Goal: Transaction & Acquisition: Purchase product/service

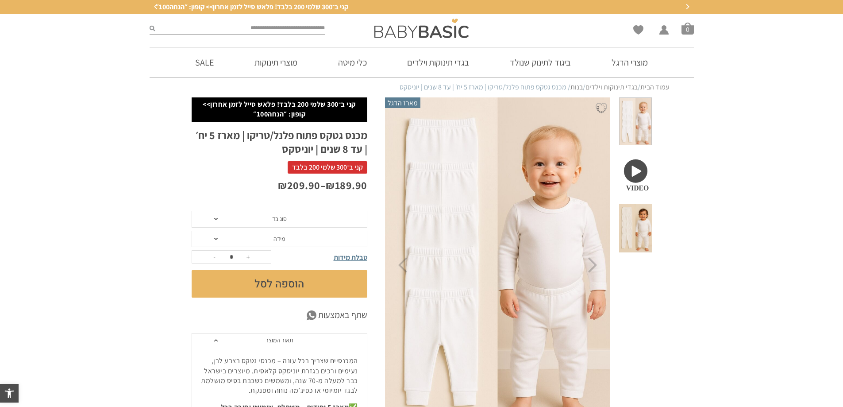
click at [254, 220] on span "סוג בד" at bounding box center [280, 219] width 176 height 17
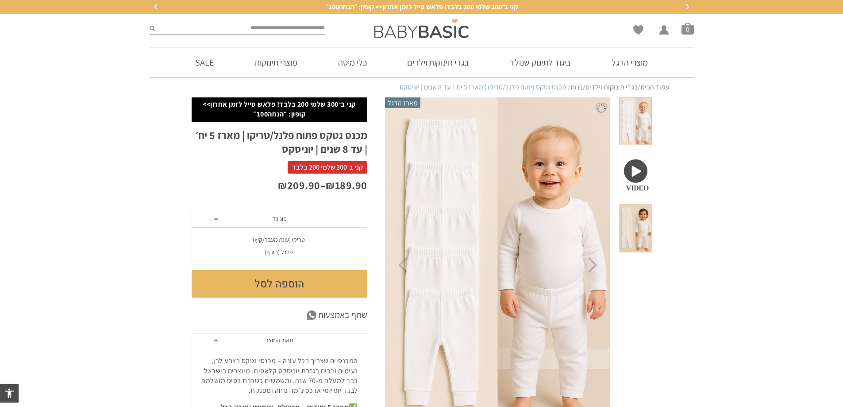
click at [290, 250] on div "פלנל (חורף)" at bounding box center [279, 252] width 176 height 8
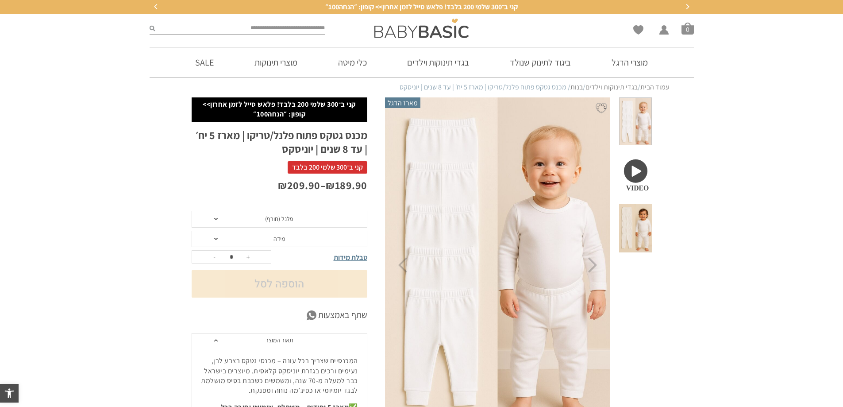
click at [289, 243] on span "מידה" at bounding box center [280, 239] width 176 height 17
click at [94, 223] on section "**********" at bounding box center [421, 394] width 843 height 595
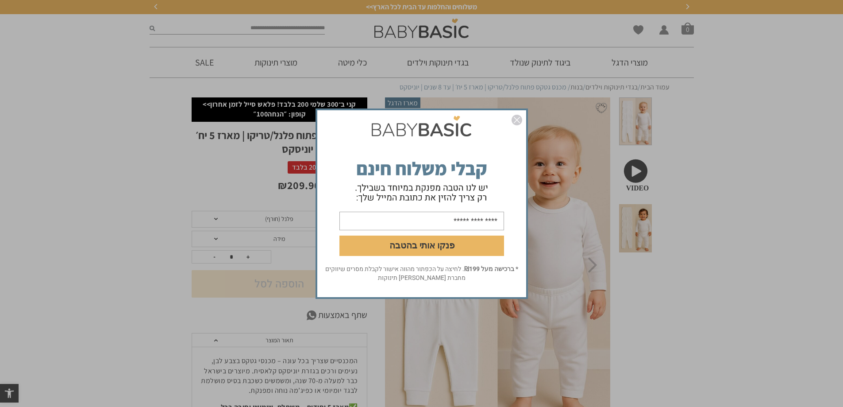
click at [514, 120] on img "סגור" at bounding box center [517, 120] width 11 height 11
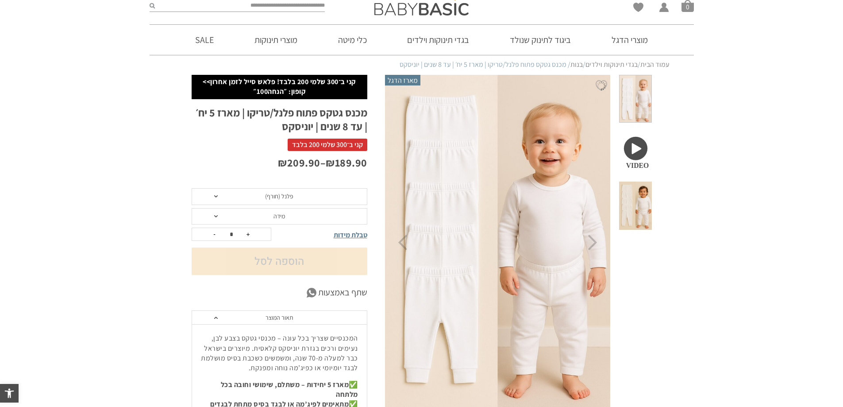
scroll to position [44, 0]
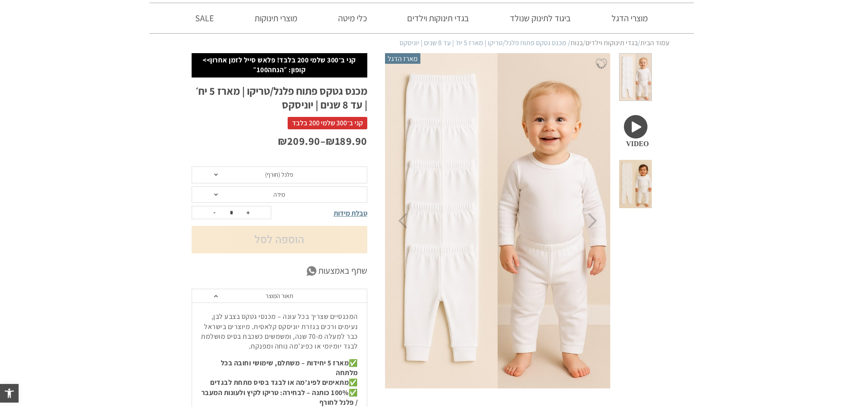
click at [269, 197] on span "מידה" at bounding box center [280, 194] width 176 height 17
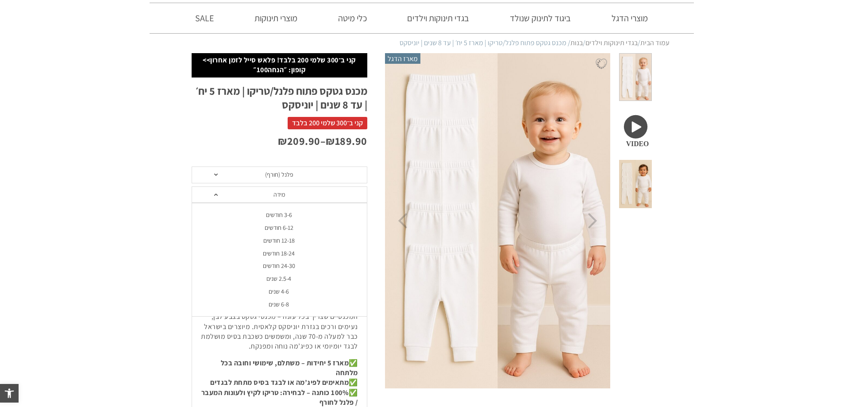
click at [287, 240] on div "12-18 חודשים" at bounding box center [279, 241] width 176 height 8
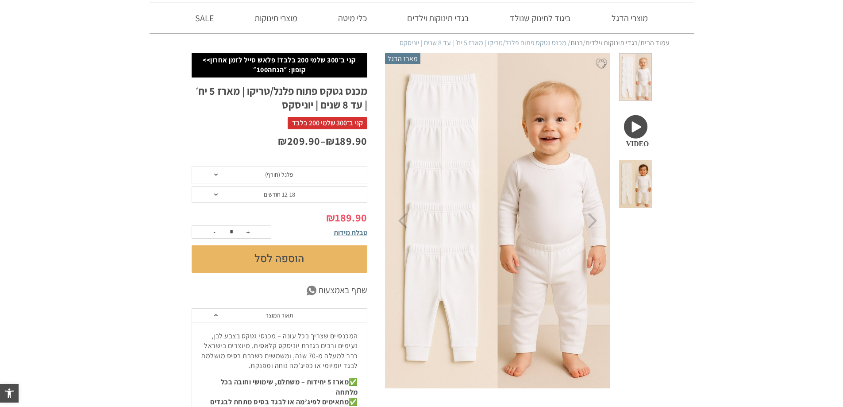
click at [282, 193] on span "12-18 חודשים" at bounding box center [279, 194] width 31 height 8
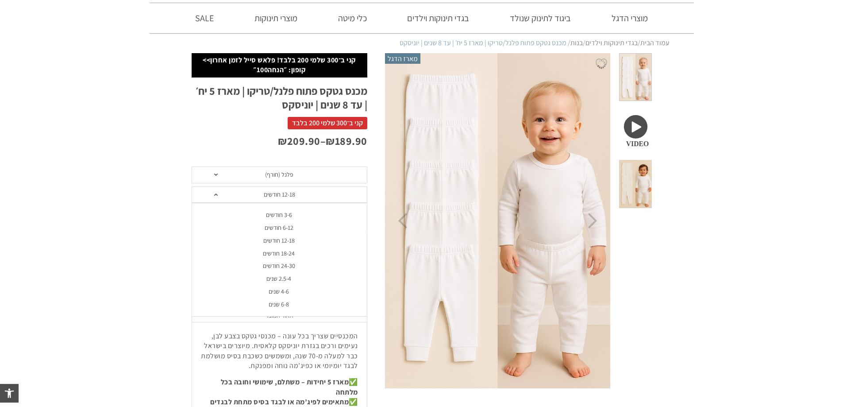
click at [292, 254] on div "18-24 חודשים" at bounding box center [279, 254] width 176 height 8
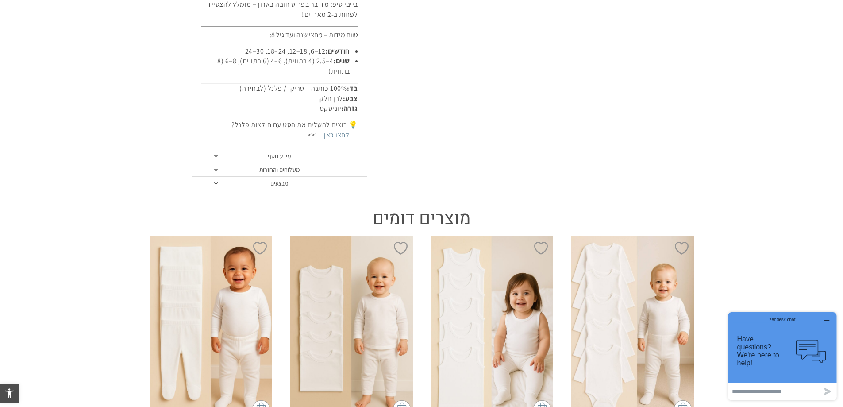
scroll to position [398, 0]
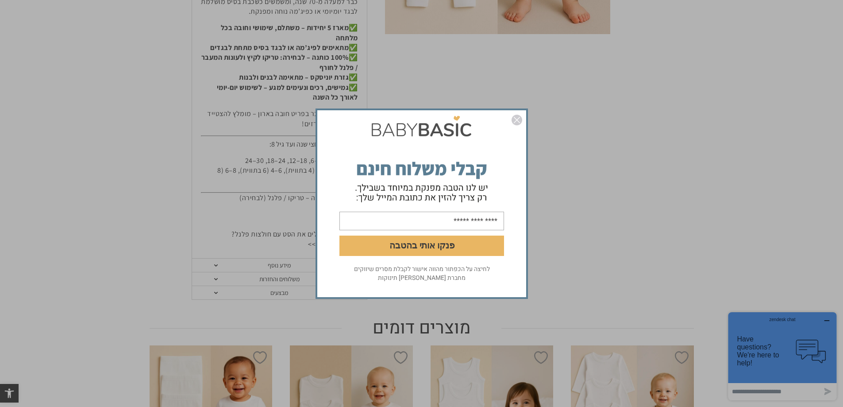
click at [515, 122] on img "סגור" at bounding box center [517, 120] width 11 height 11
